Goal: Task Accomplishment & Management: Use online tool/utility

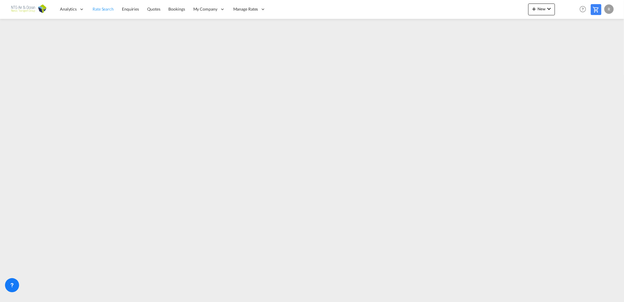
click at [103, 7] on span "Rate Search" at bounding box center [103, 8] width 21 height 5
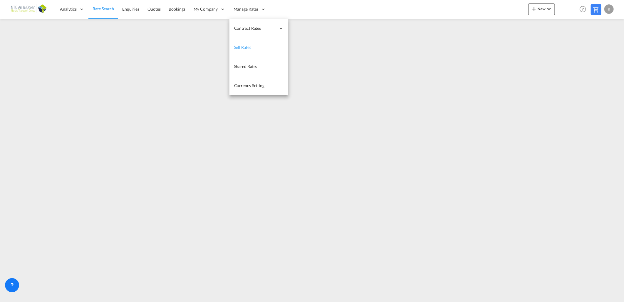
click at [243, 48] on span "Sell Rates" at bounding box center [242, 47] width 17 height 5
click at [244, 10] on span "Manage Rates" at bounding box center [245, 9] width 25 height 6
click at [309, 31] on link "My Rate Files" at bounding box center [317, 28] width 59 height 19
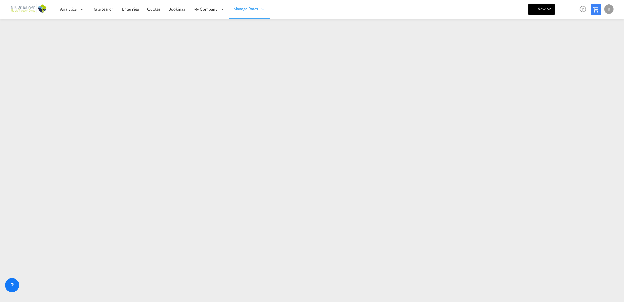
click at [540, 14] on button "New" at bounding box center [541, 10] width 27 height 12
click at [569, 45] on span "Ratesheet" at bounding box center [566, 44] width 6 height 12
click at [98, 8] on span "Rate Search" at bounding box center [103, 8] width 21 height 5
